Goal: Book appointment/travel/reservation

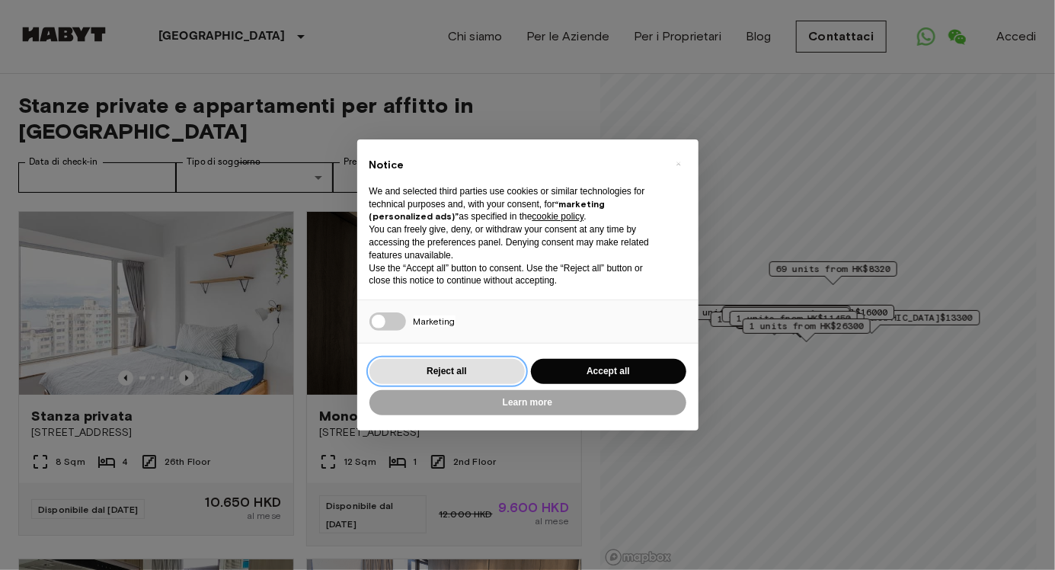
click at [466, 373] on button "Reject all" at bounding box center [447, 371] width 155 height 25
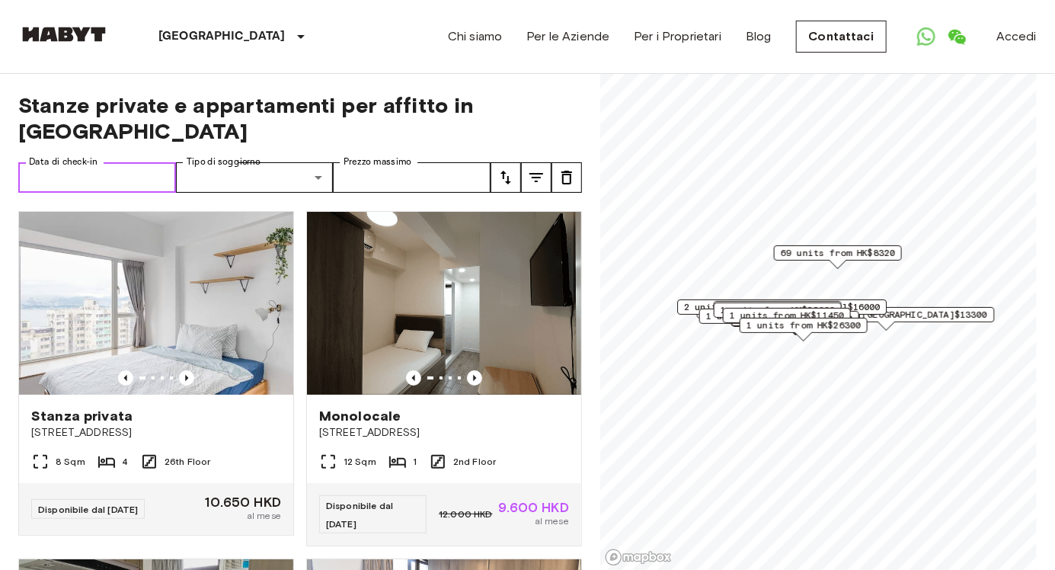
click at [130, 162] on input "Data di check-in" at bounding box center [97, 177] width 158 height 30
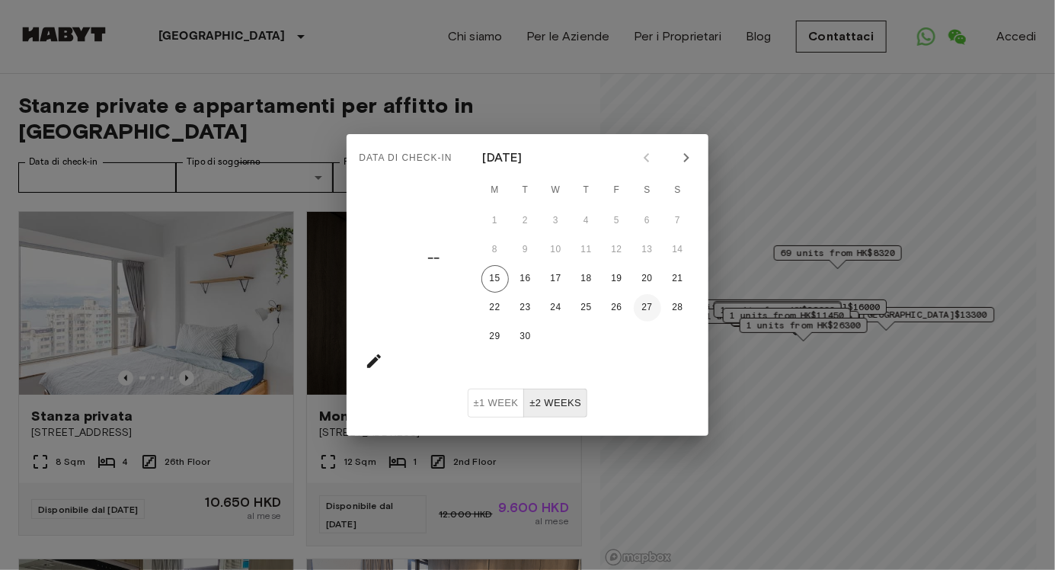
click at [654, 304] on button "27" at bounding box center [647, 307] width 27 height 27
type input "**********"
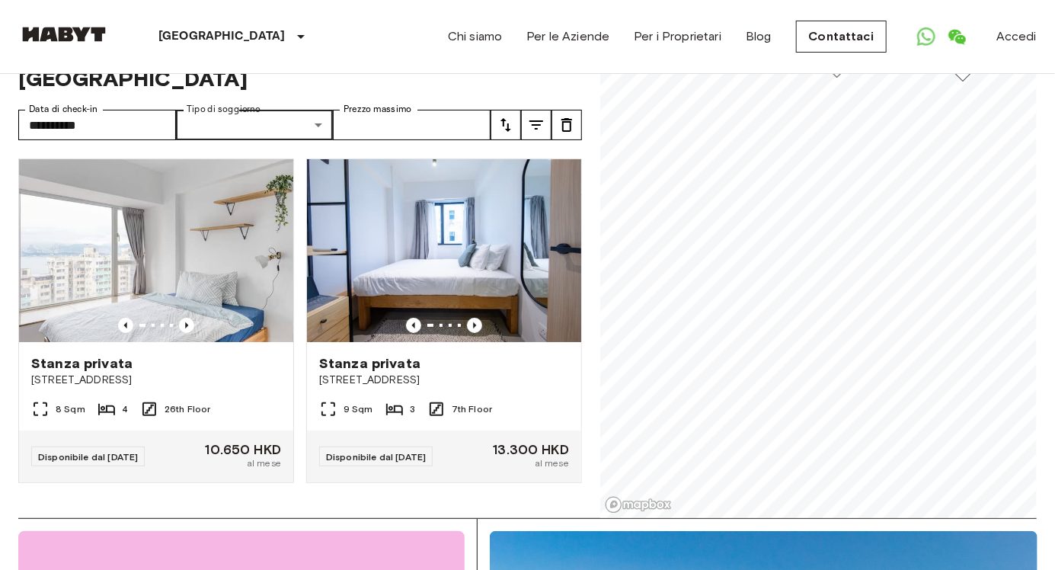
scroll to position [53, 0]
click at [540, 115] on icon "tune" at bounding box center [536, 124] width 18 height 18
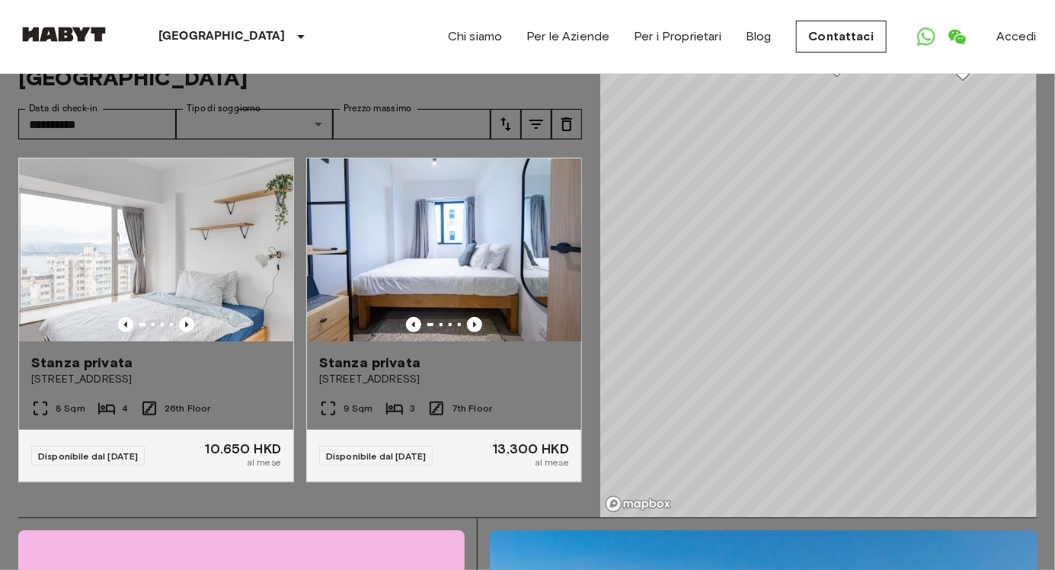
scroll to position [89, 0]
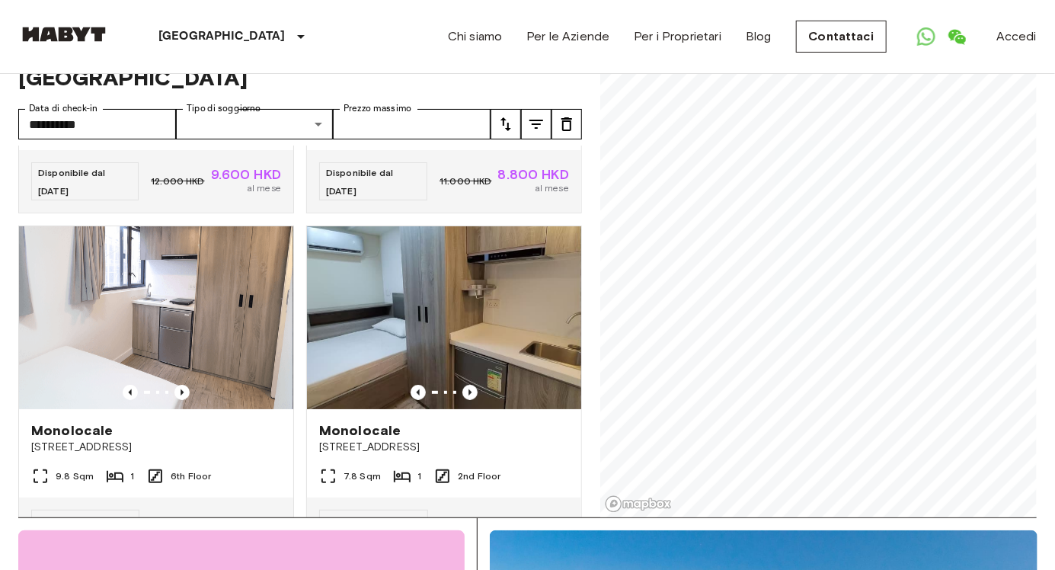
scroll to position [294, 0]
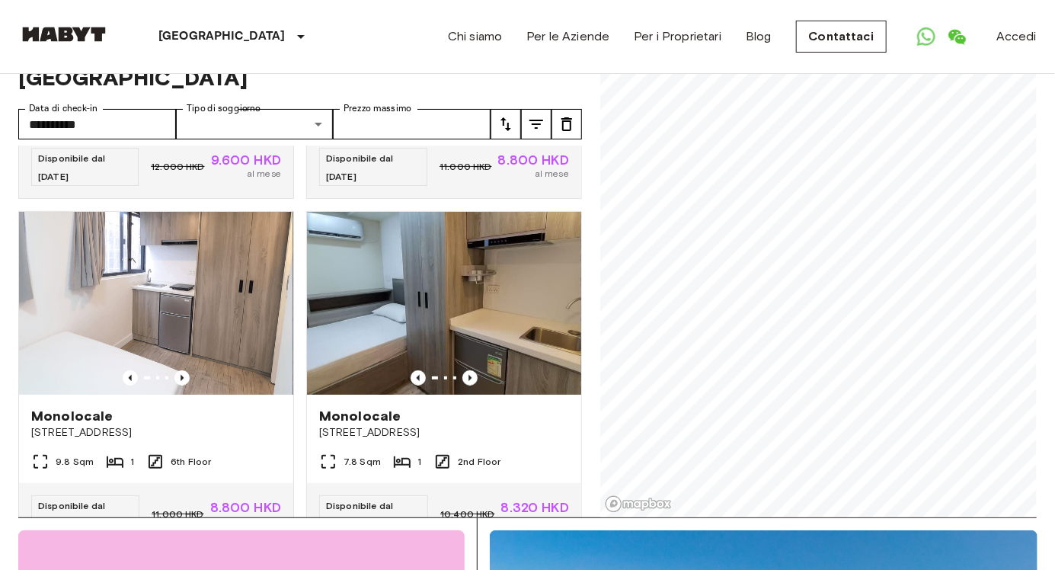
click at [184, 370] on icon "Previous image" at bounding box center [182, 377] width 15 height 15
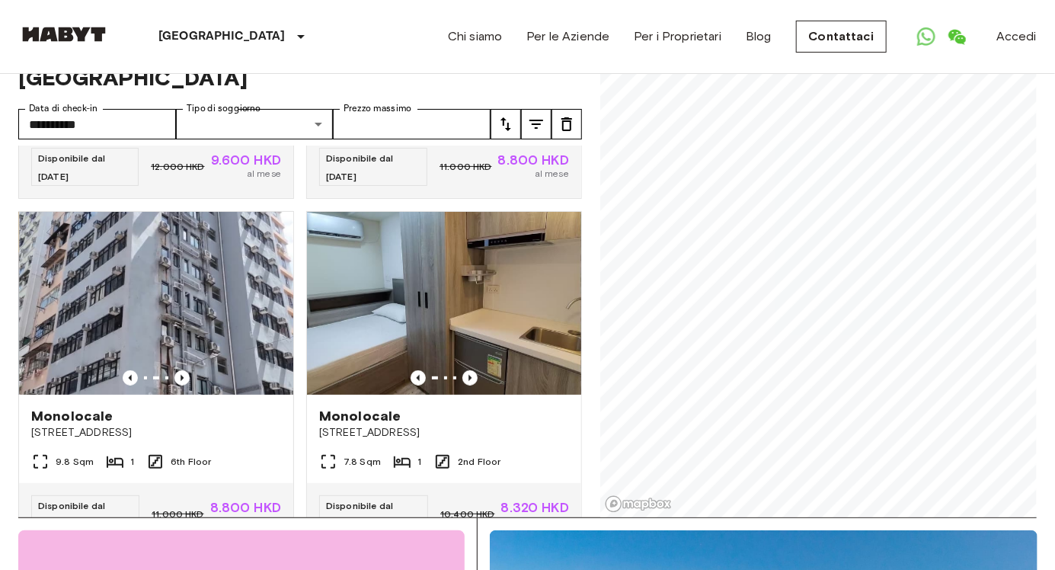
click at [187, 370] on icon "Previous image" at bounding box center [182, 377] width 15 height 15
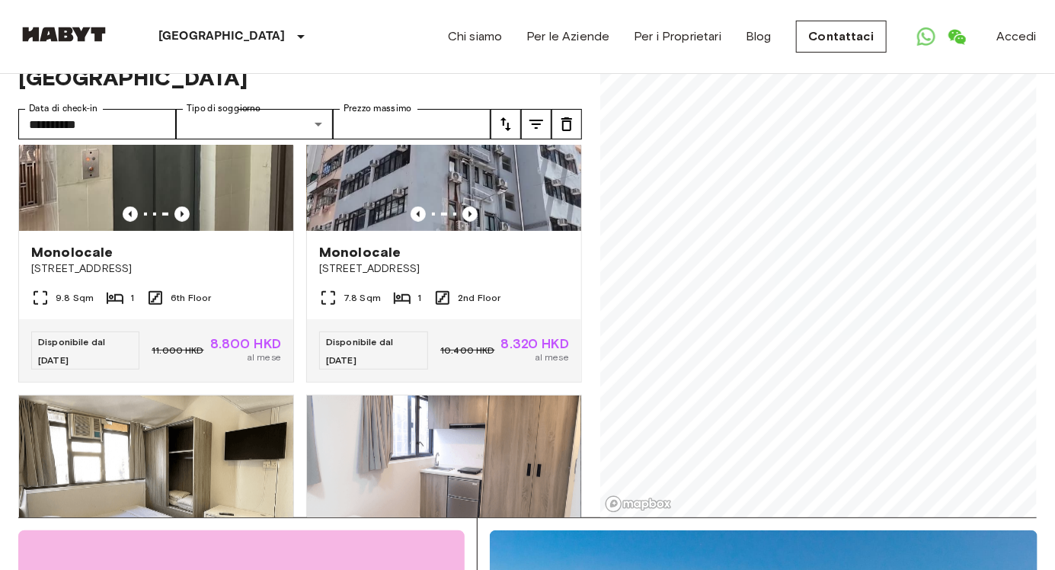
scroll to position [0, 0]
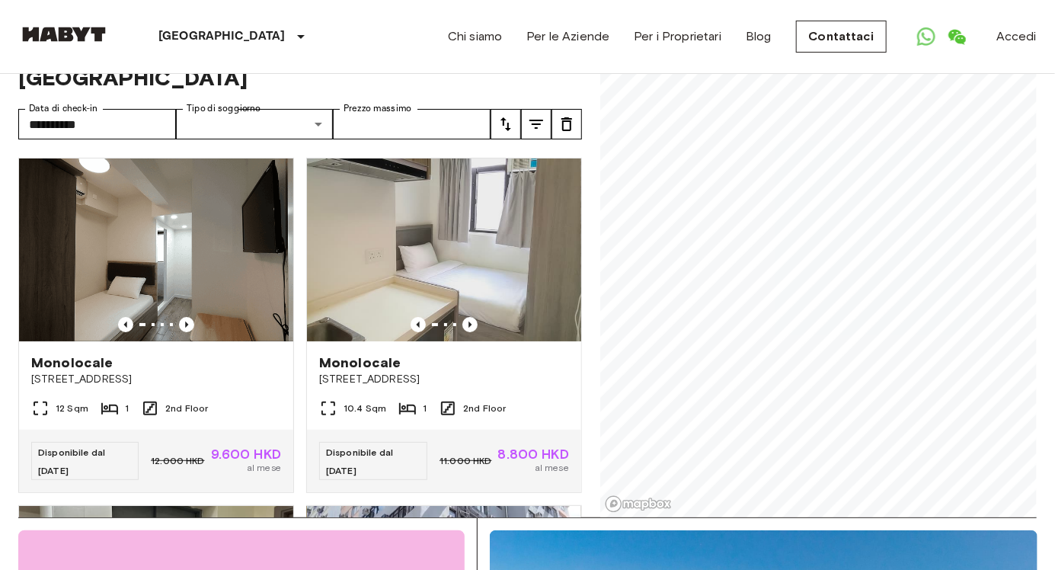
click at [292, 30] on icon at bounding box center [301, 36] width 18 height 18
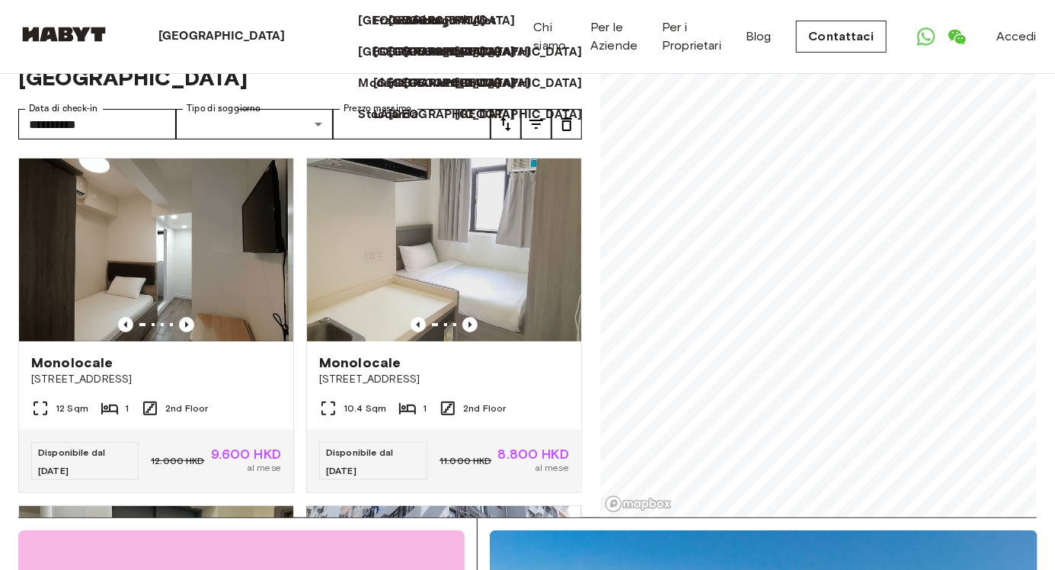
click at [309, 27] on div "Hong Kong Europa Amsterdam Berlino Bruxelles Colonia Düsseldorf Francoforte Gra…" at bounding box center [527, 36] width 1019 height 73
click at [197, 40] on p "[GEOGRAPHIC_DATA]" at bounding box center [222, 36] width 127 height 18
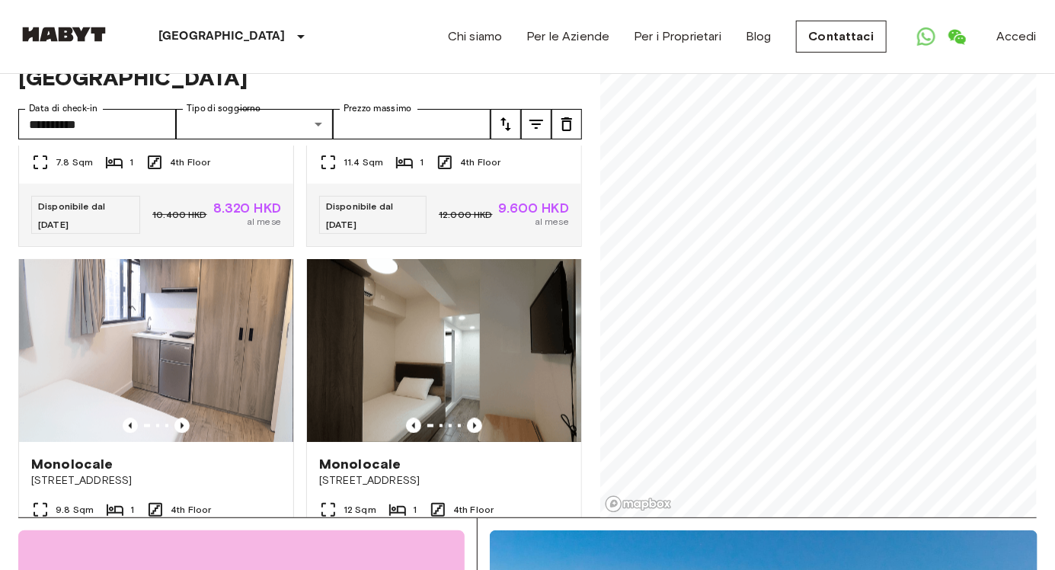
scroll to position [1289, 0]
click at [121, 472] on span "[STREET_ADDRESS]" at bounding box center [156, 479] width 250 height 15
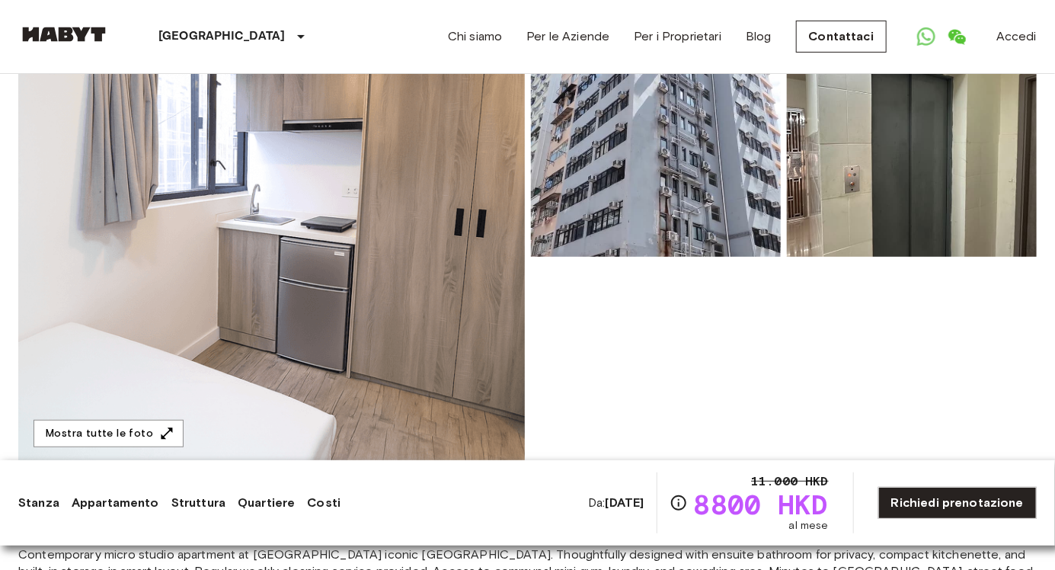
scroll to position [137, 0]
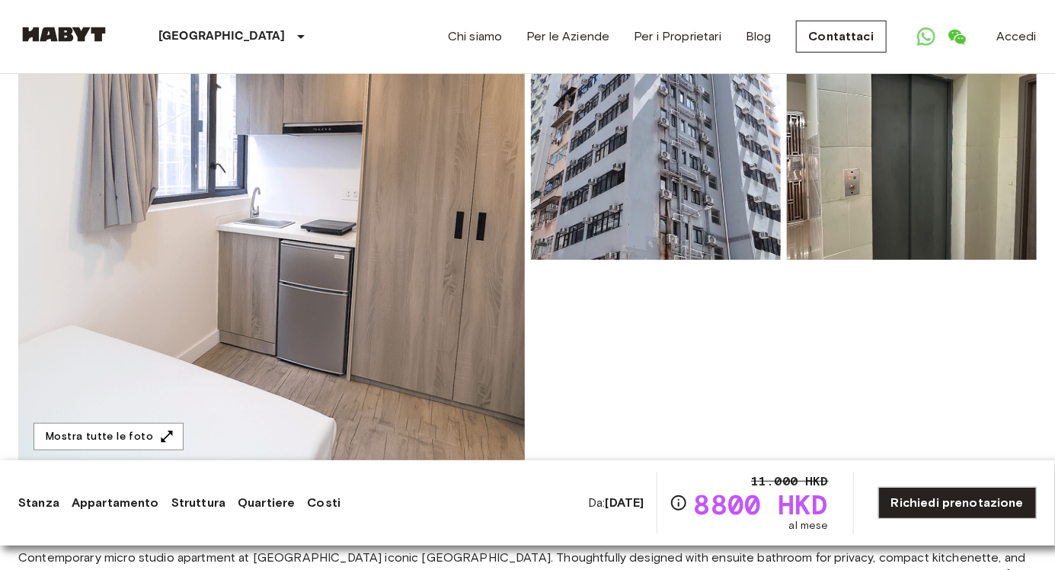
click at [934, 38] on icon "Open WhatsApp" at bounding box center [927, 36] width 18 height 18
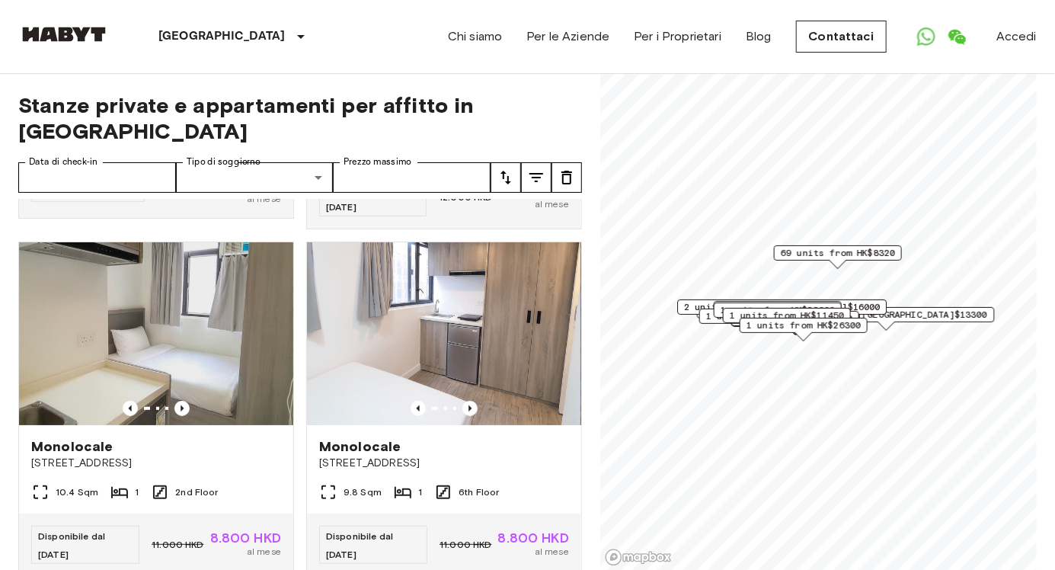
scroll to position [322, 0]
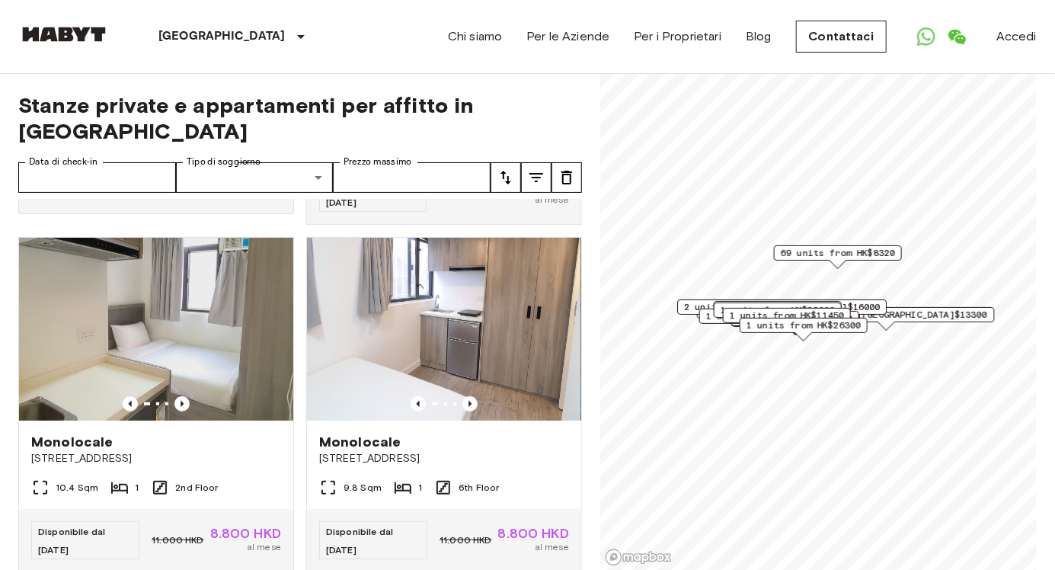
click at [386, 479] on div "9.8 Sqm 1 6th Floor" at bounding box center [444, 494] width 274 height 30
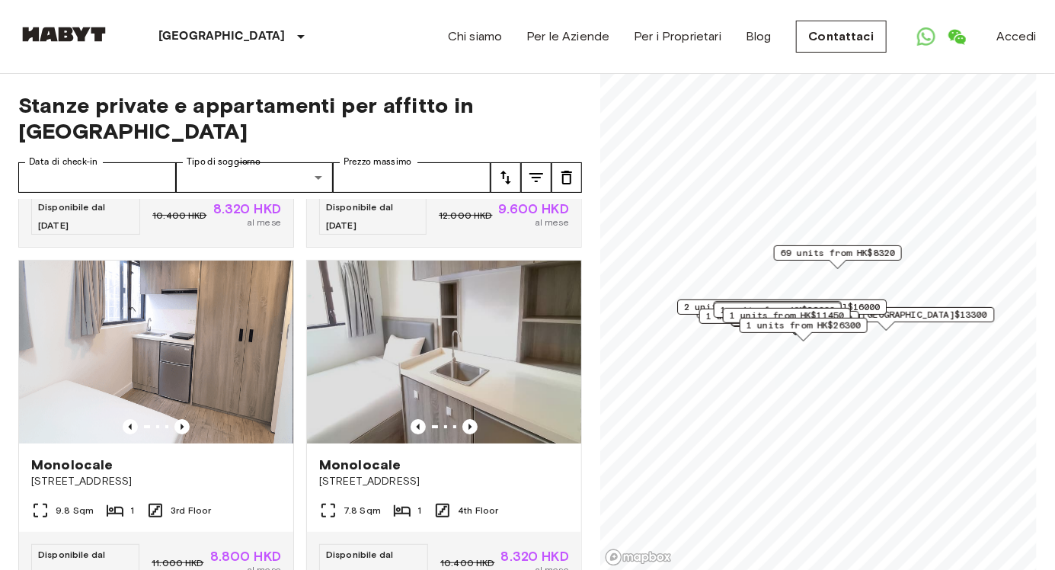
scroll to position [2384, 0]
click at [506, 549] on div "8.320 HKD al mese" at bounding box center [535, 562] width 68 height 27
click at [114, 162] on input "Data di check-in" at bounding box center [97, 177] width 158 height 30
type input "**********"
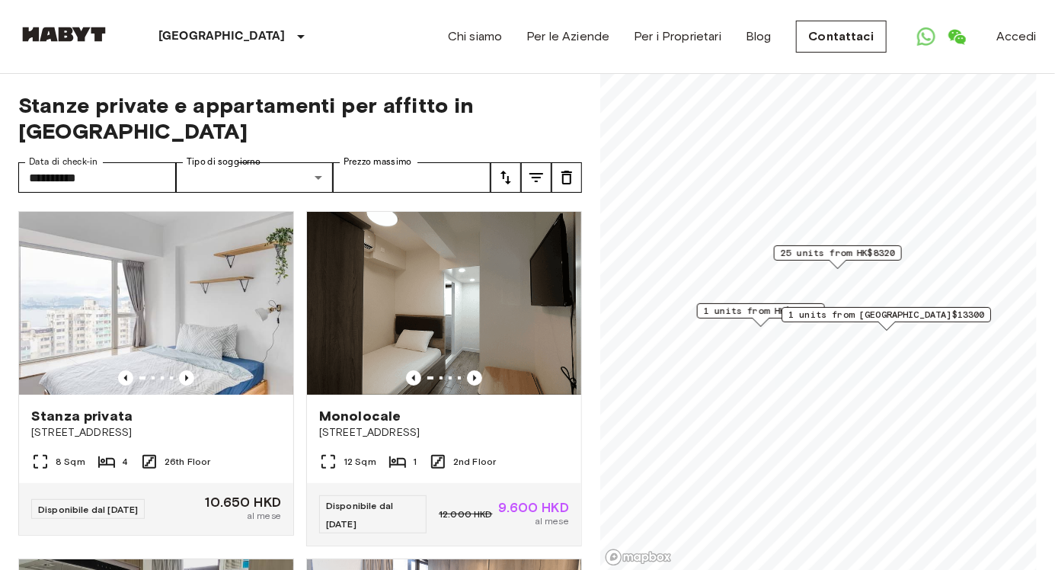
click at [536, 168] on icon "tune" at bounding box center [536, 177] width 18 height 18
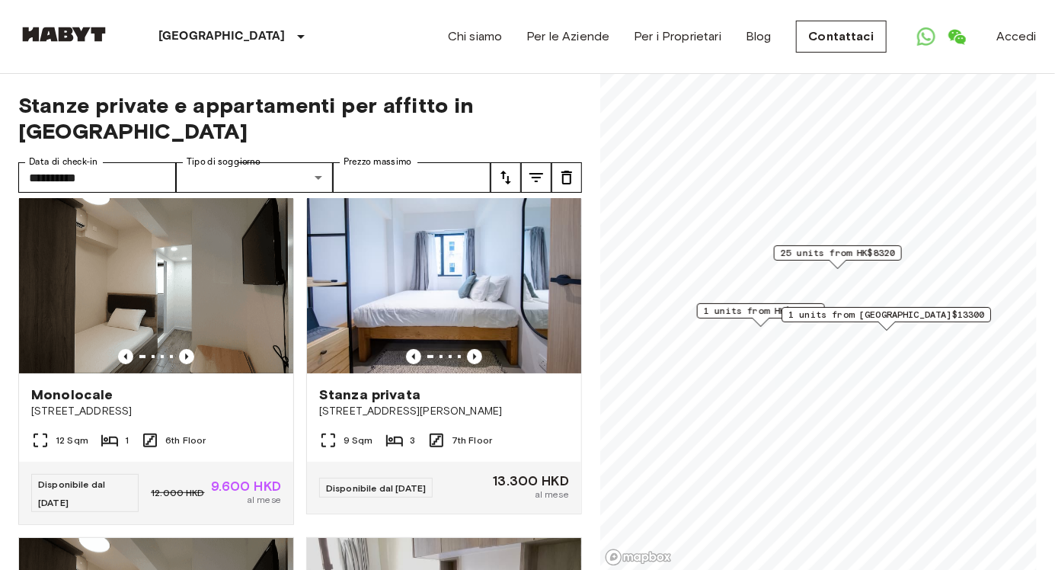
scroll to position [3057, 0]
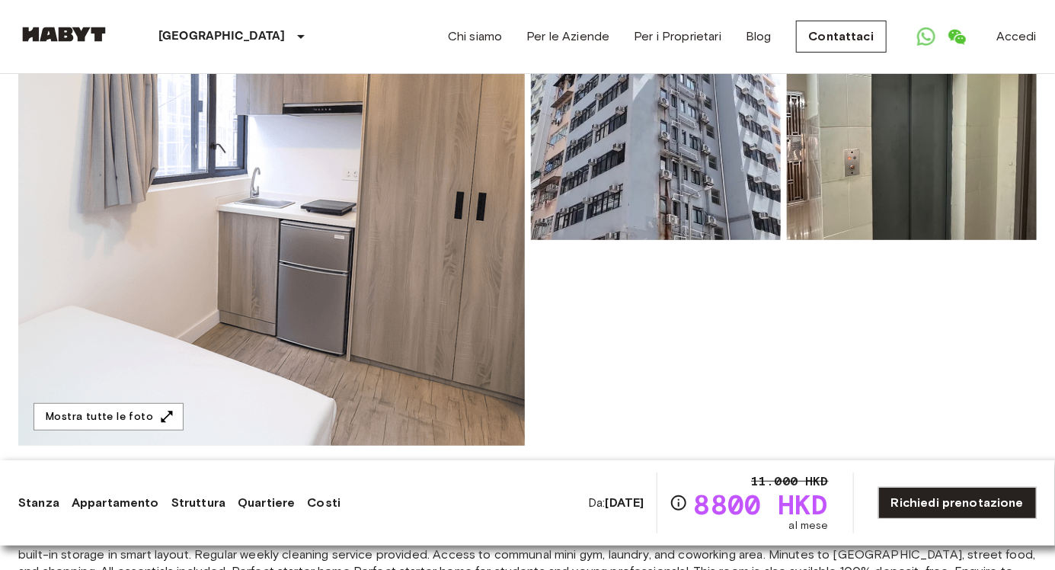
scroll to position [156, 0]
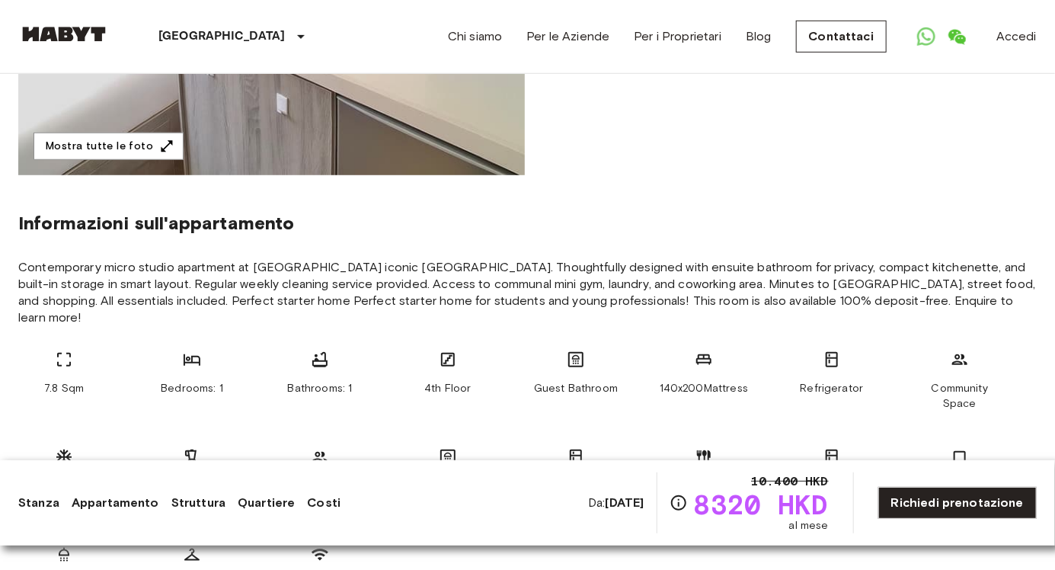
scroll to position [431, 0]
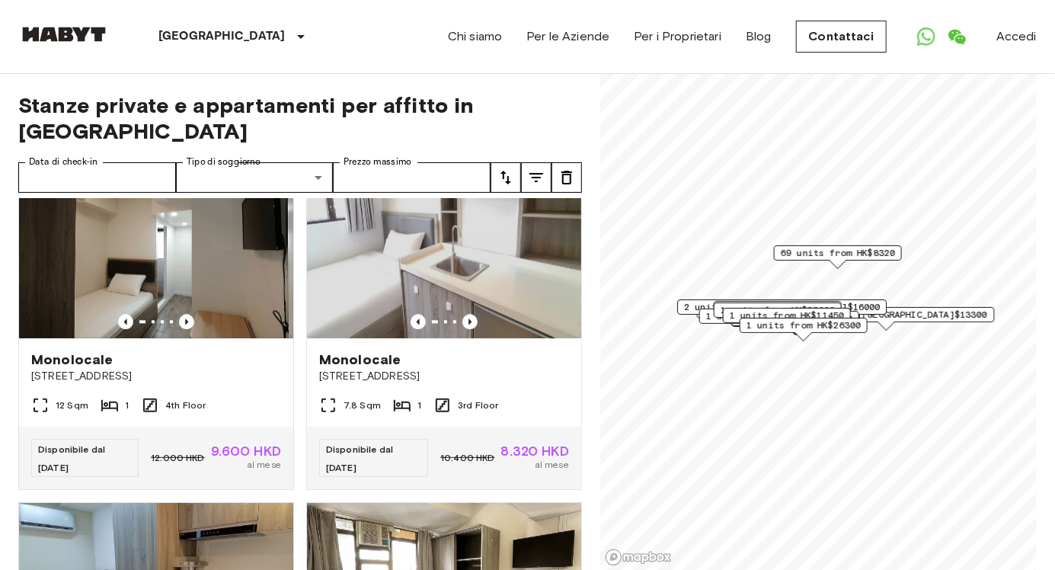
scroll to position [1807, 0]
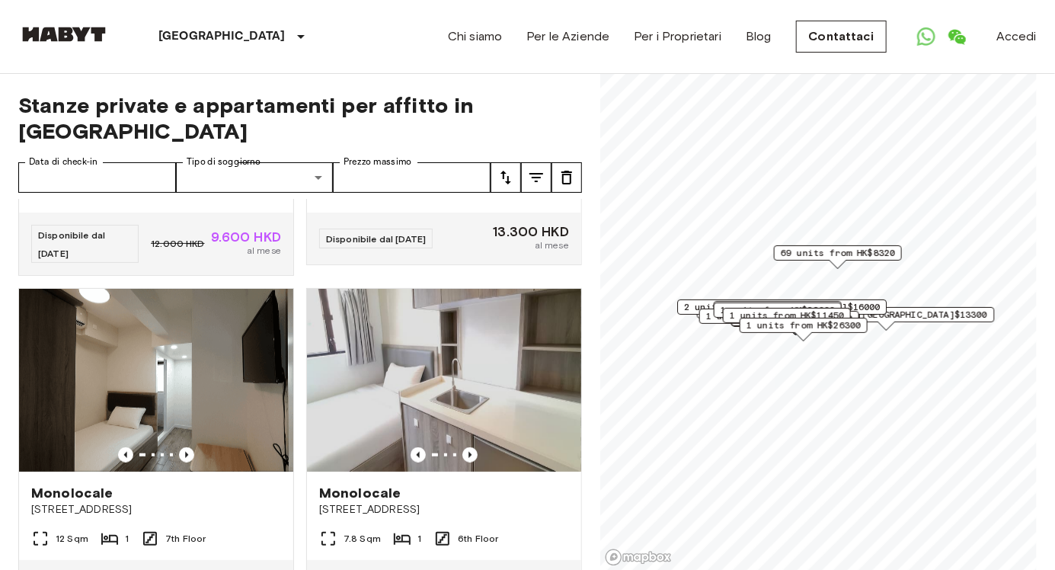
scroll to position [3057, 0]
